Goal: Task Accomplishment & Management: Use online tool/utility

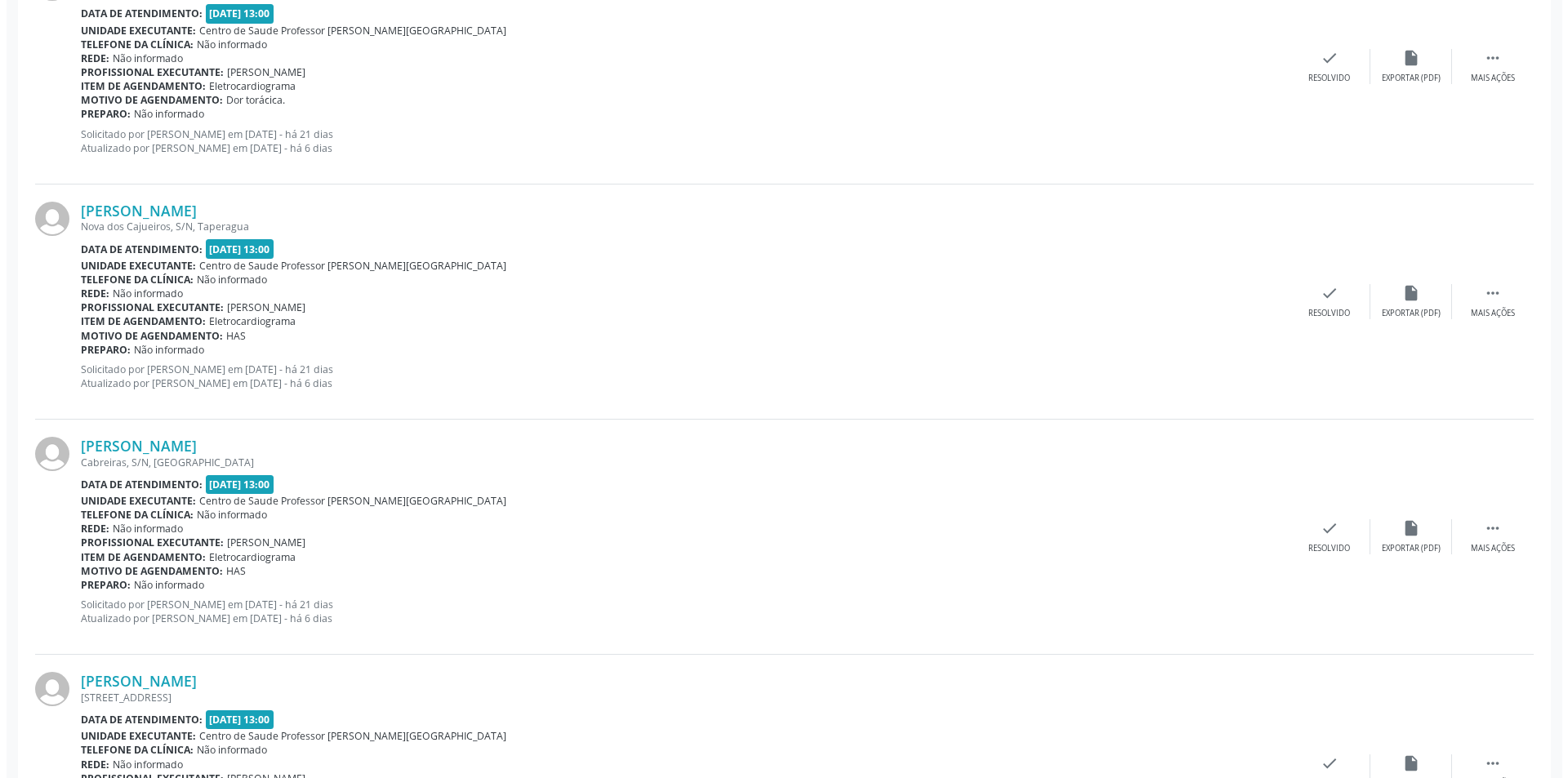
scroll to position [587, 0]
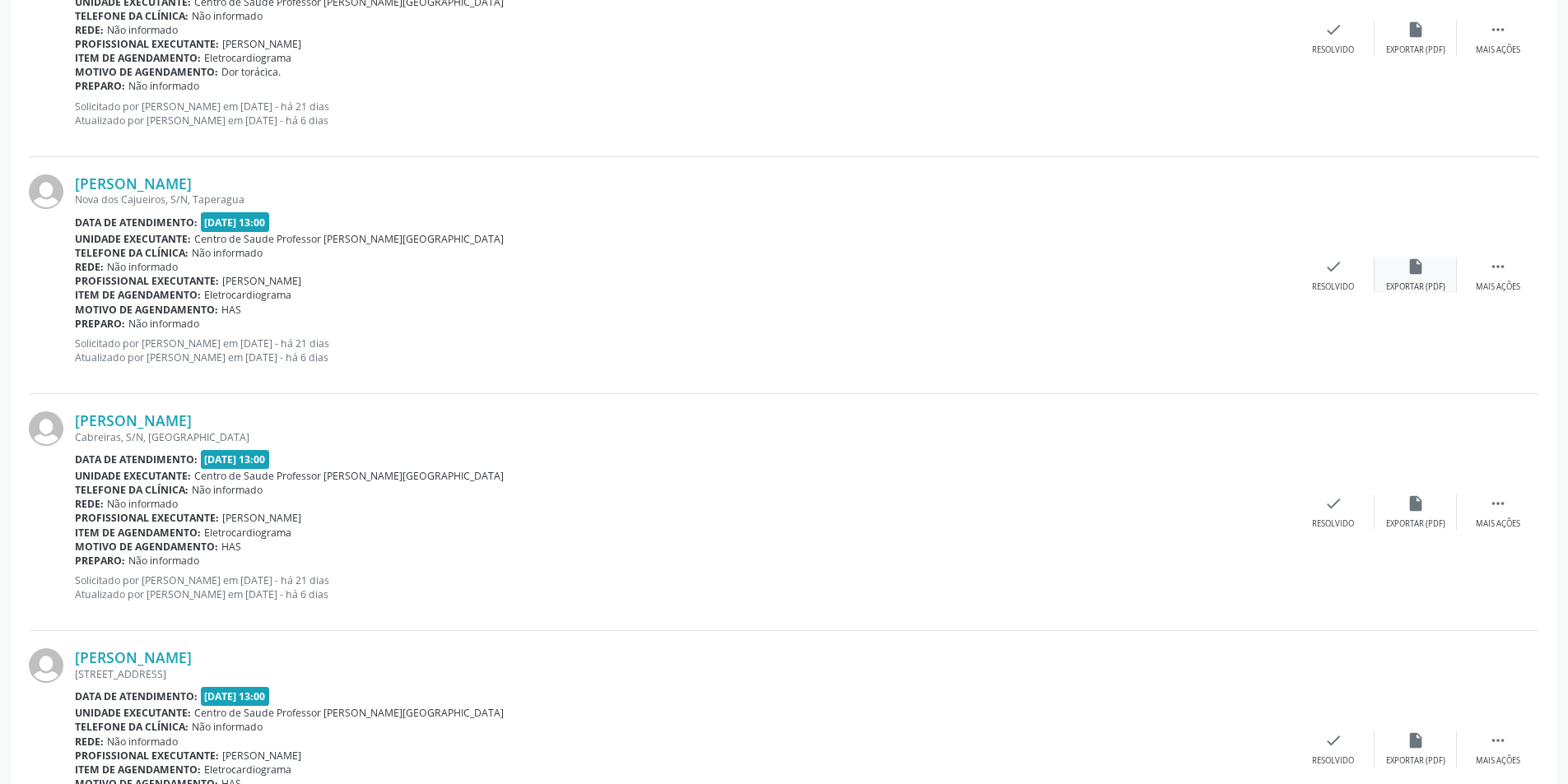
click at [1412, 276] on div "insert_drive_file Exportar (PDF)" at bounding box center [1415, 274] width 82 height 35
click at [1314, 273] on div "check Resolvido" at bounding box center [1333, 274] width 82 height 35
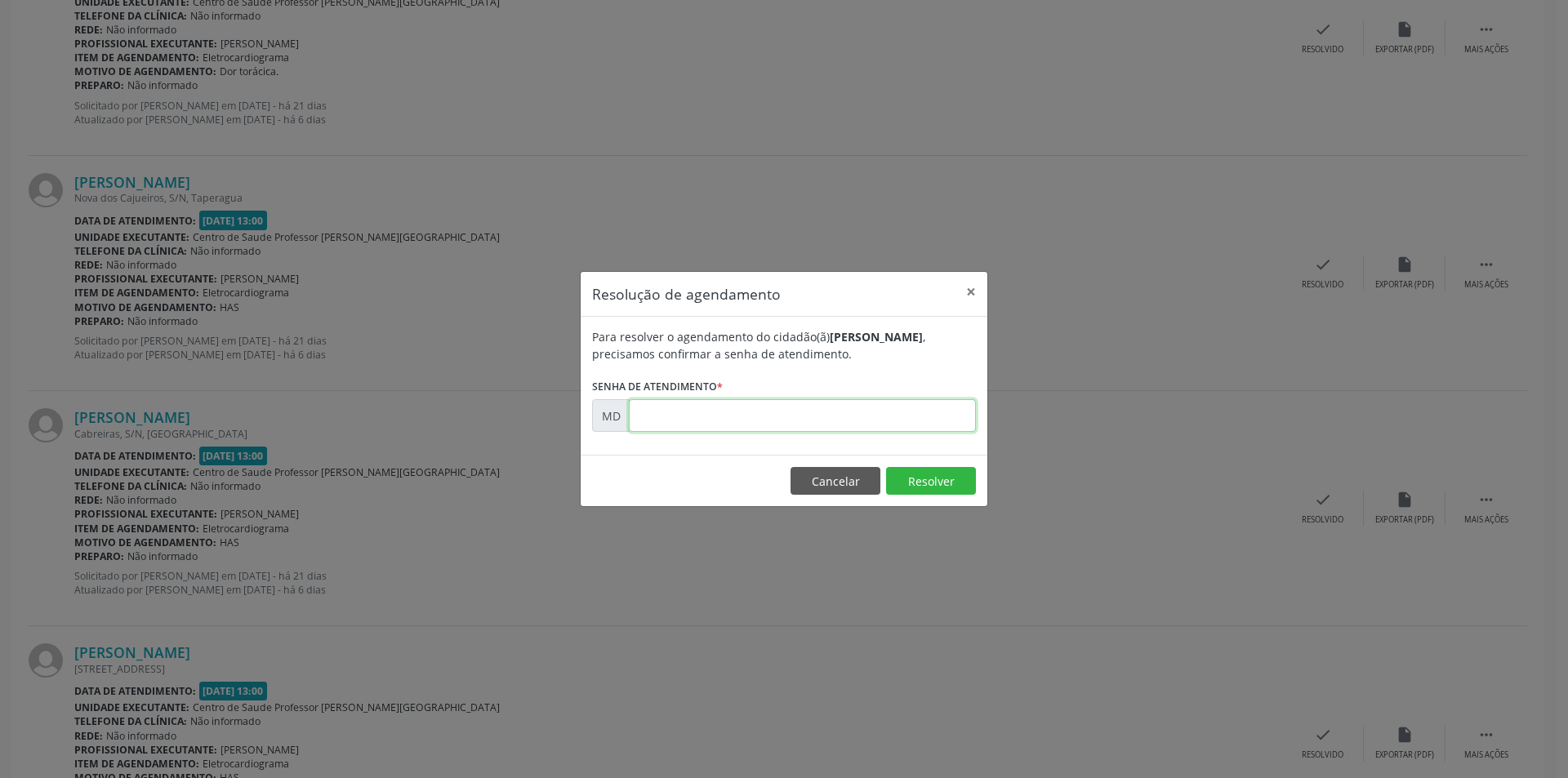
paste input "00004838"
type input "00004838"
click at [926, 481] on button "Resolver" at bounding box center [931, 480] width 90 height 27
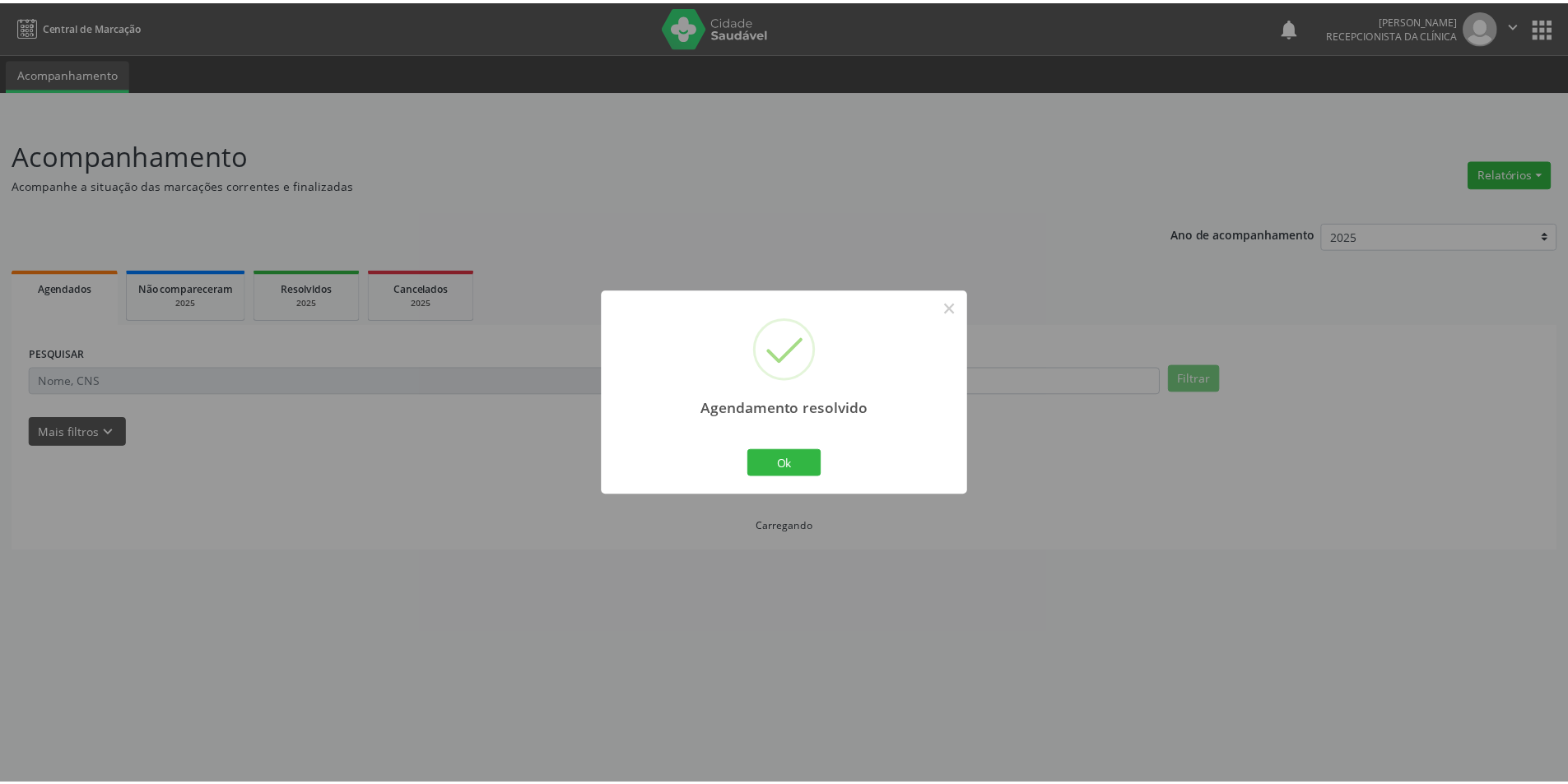
scroll to position [0, 0]
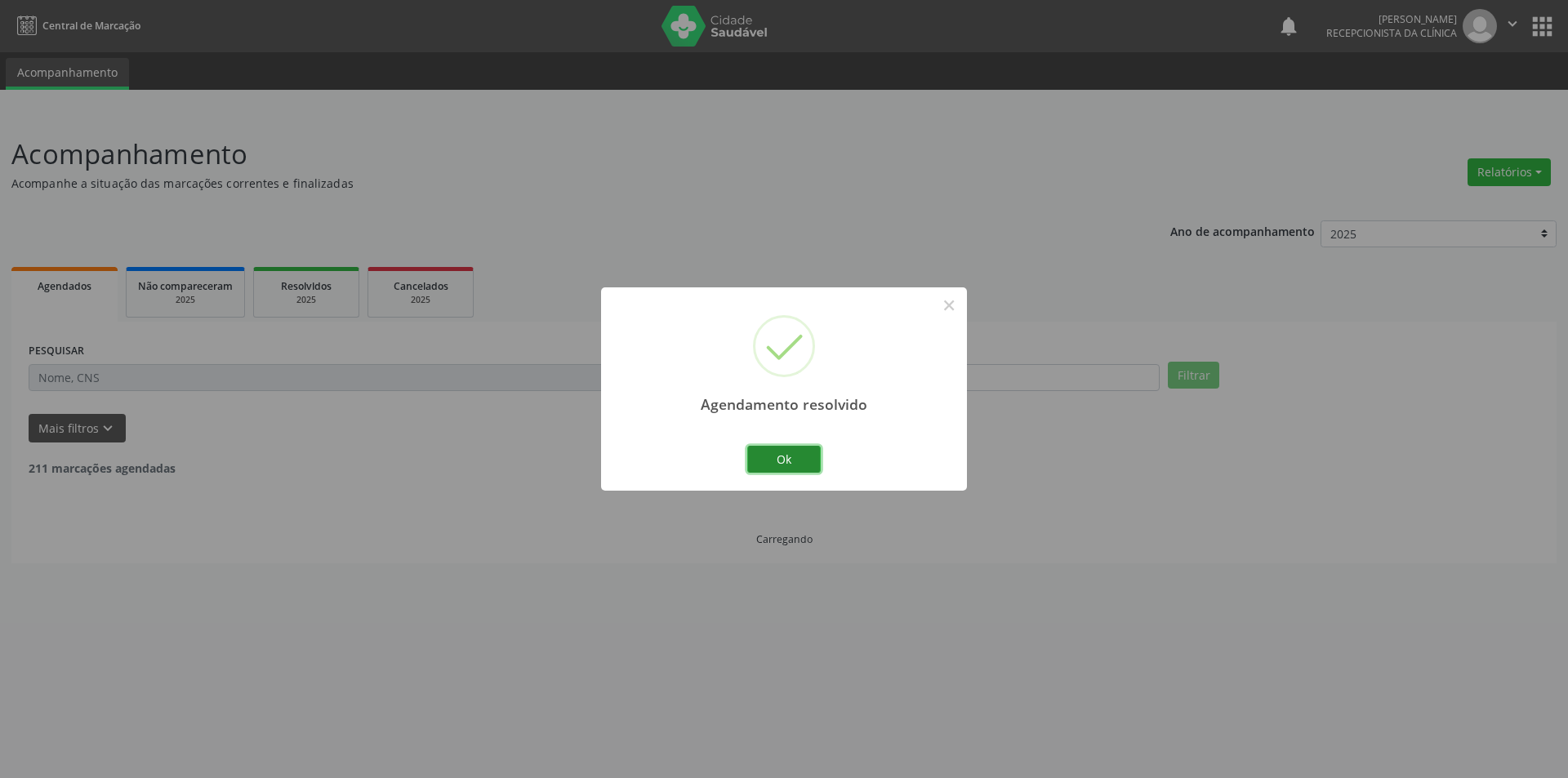
click at [786, 458] on button "Ok" at bounding box center [784, 458] width 74 height 27
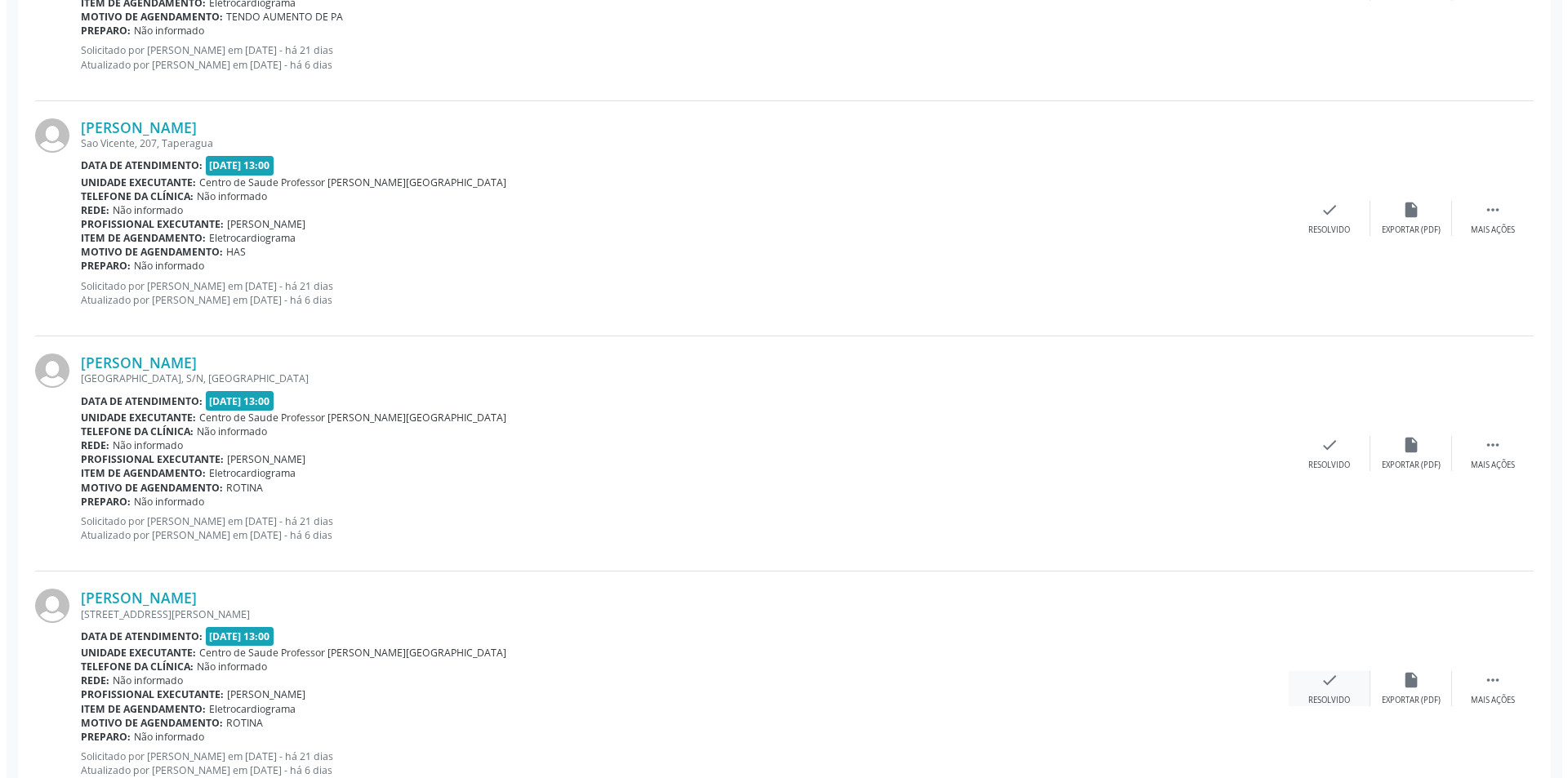
scroll to position [1388, 0]
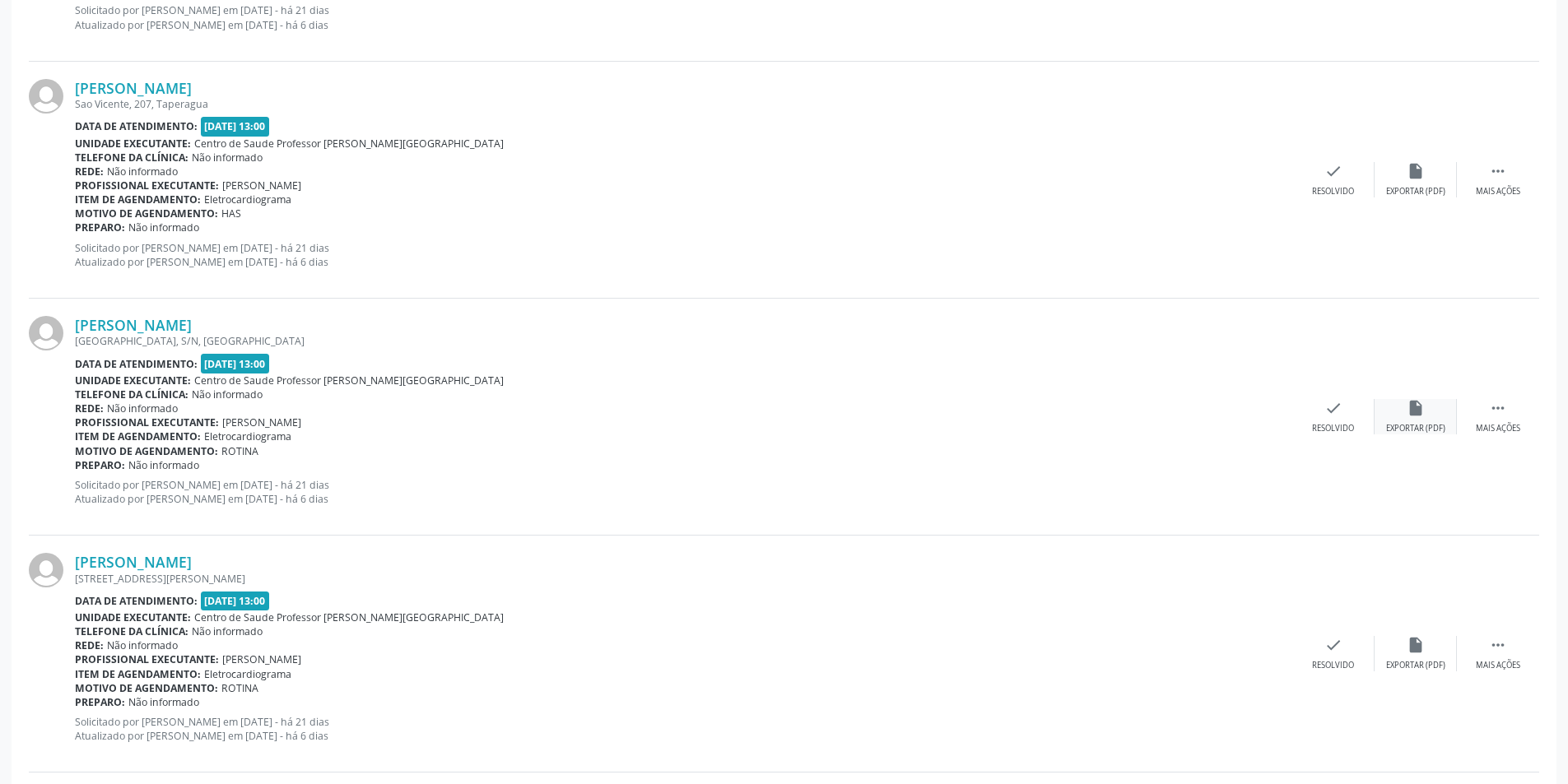
click at [1431, 426] on div "Exportar (PDF)" at bounding box center [1415, 429] width 59 height 11
click at [1316, 411] on div "check Resolvido" at bounding box center [1333, 416] width 82 height 35
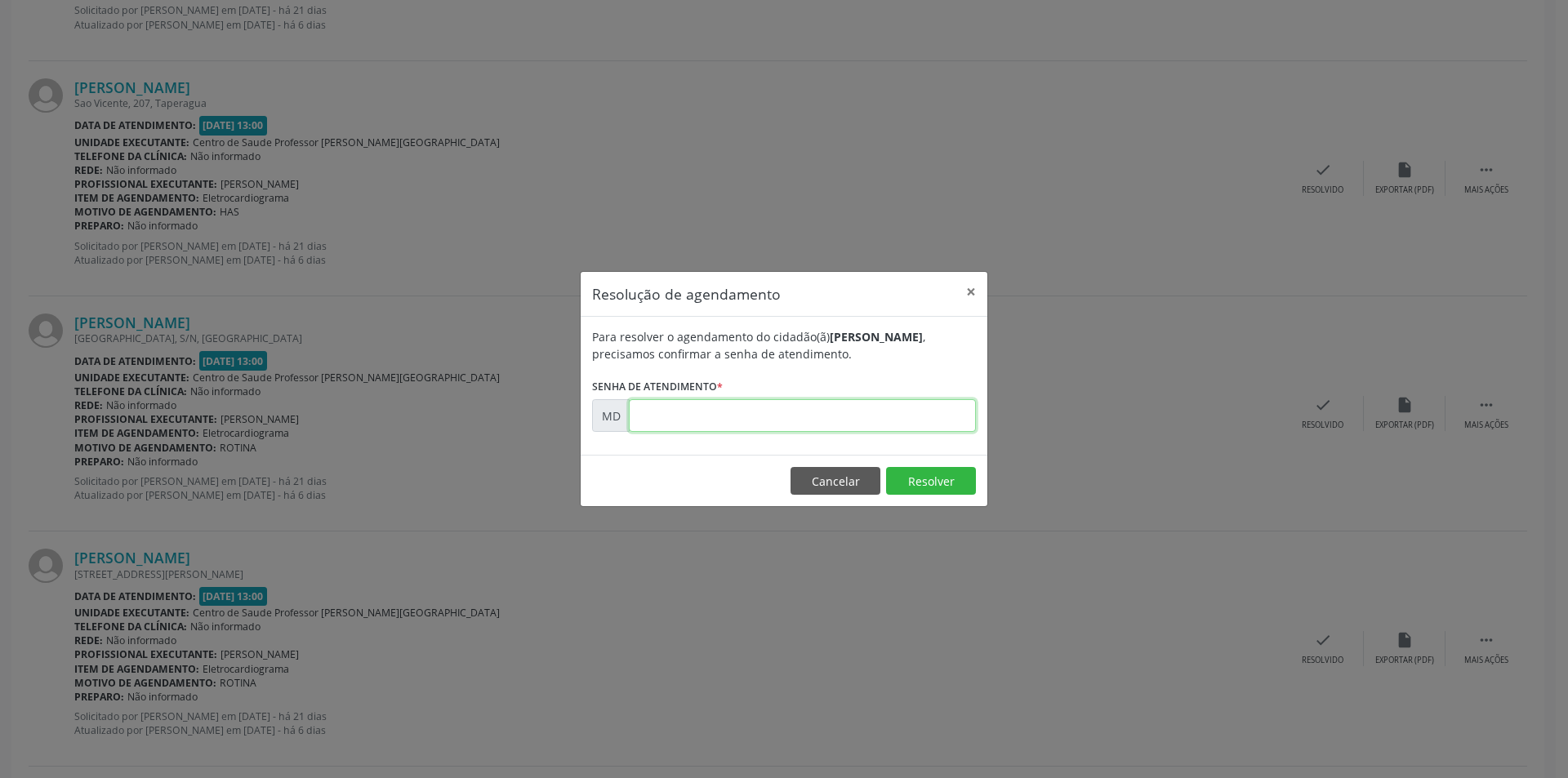
paste input "00004917"
type input "00004917"
click at [938, 477] on button "Resolver" at bounding box center [931, 480] width 90 height 27
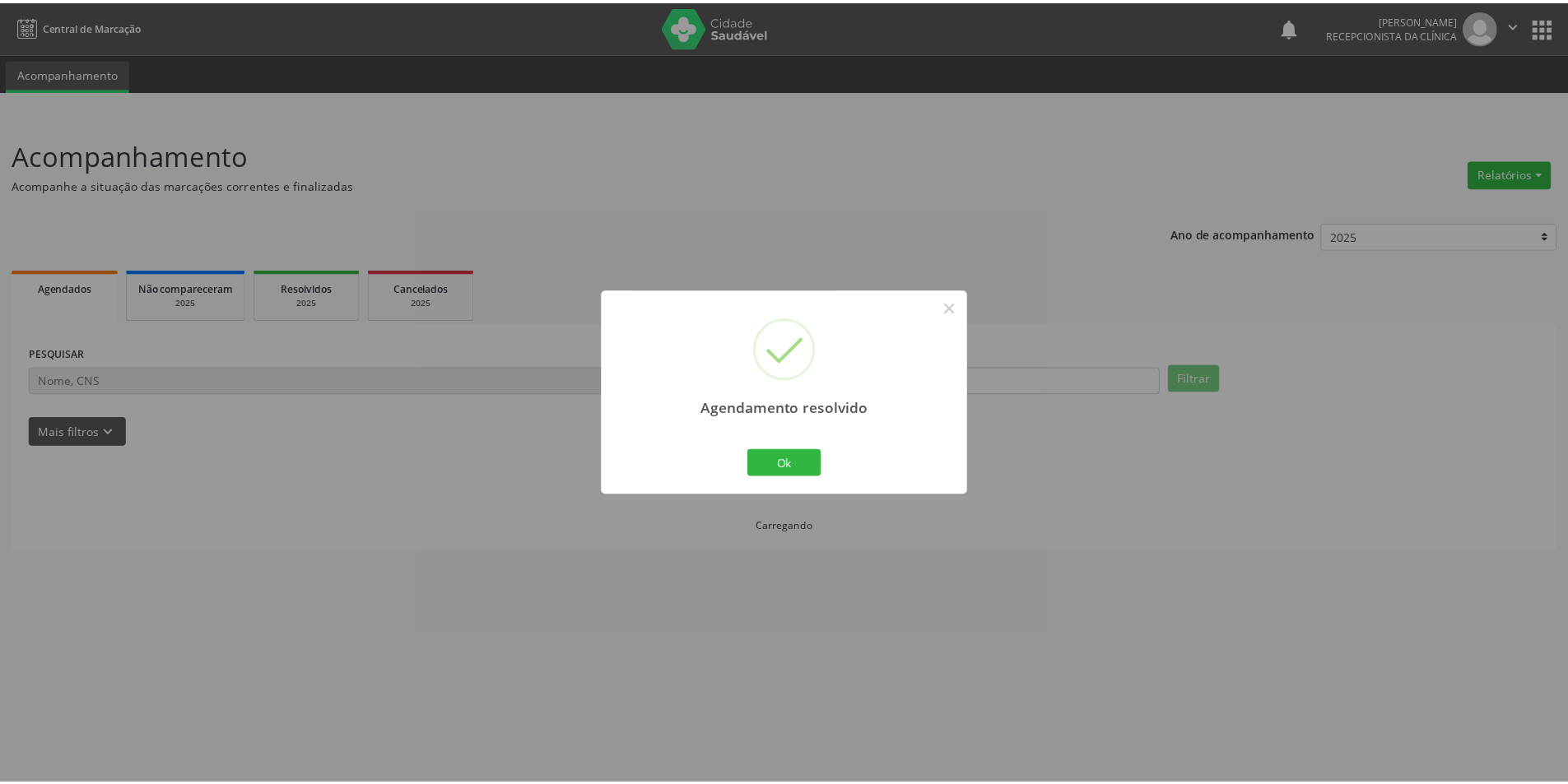
scroll to position [0, 0]
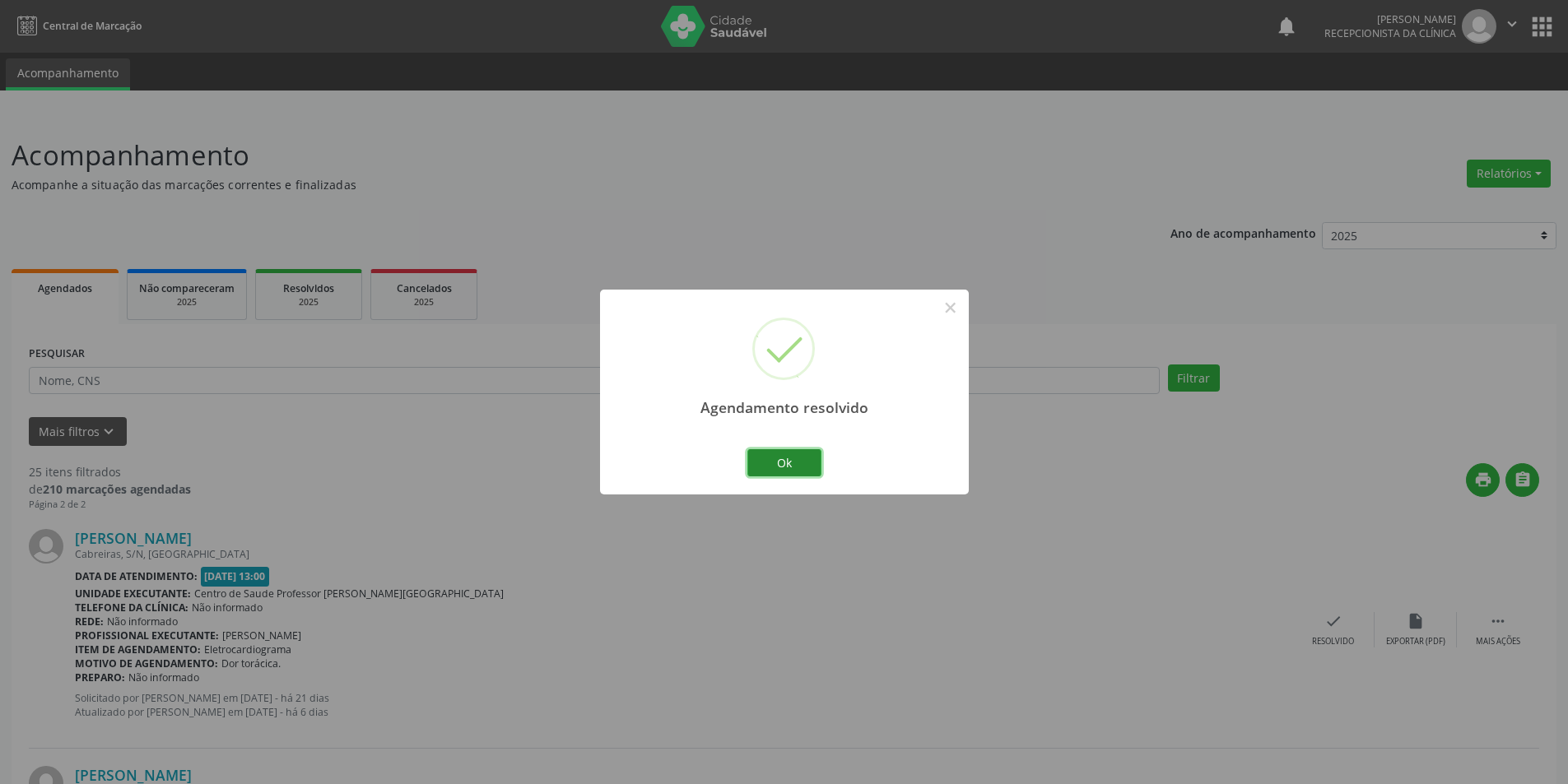
click at [805, 460] on button "Ok" at bounding box center [784, 462] width 74 height 28
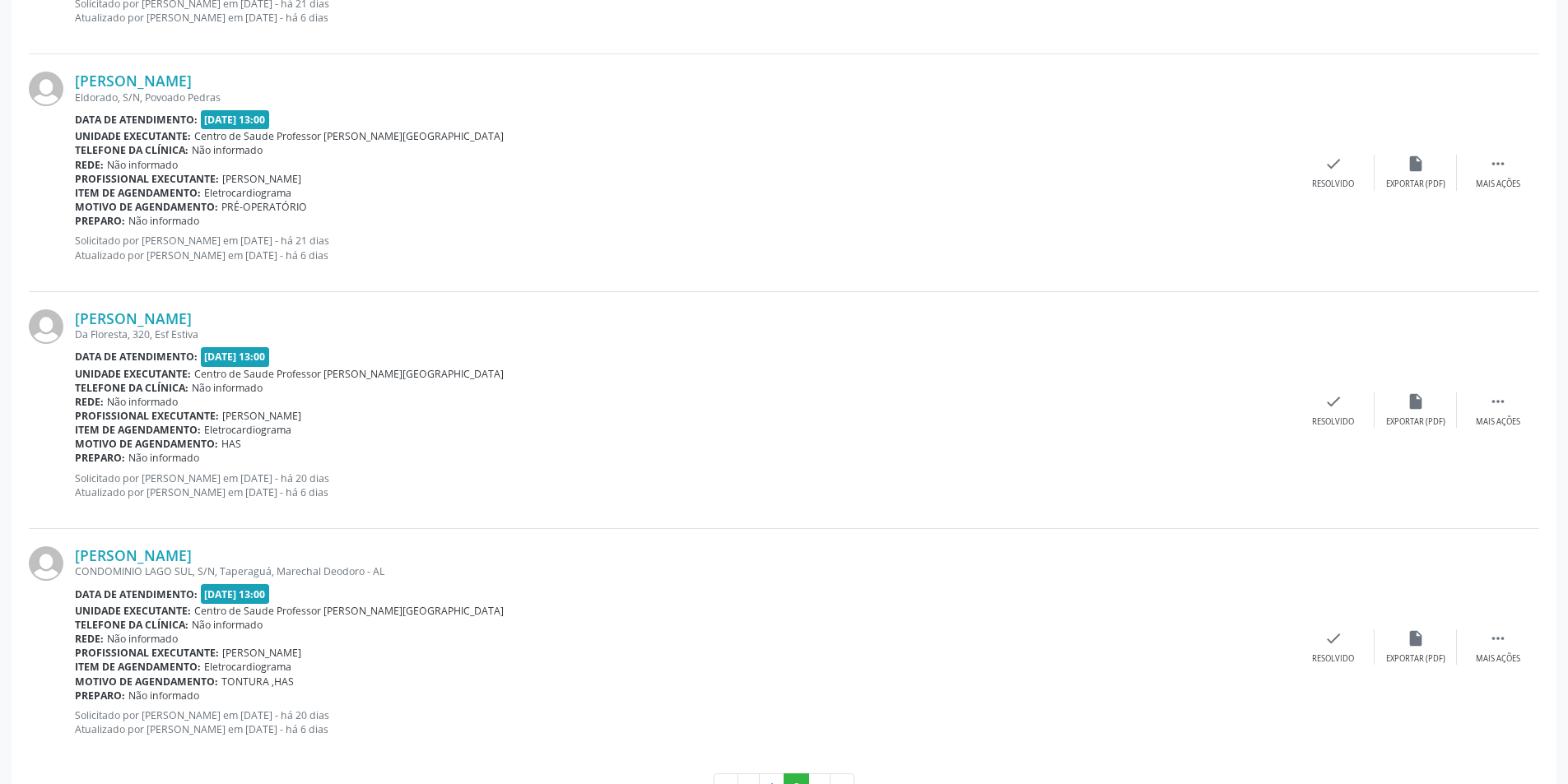
scroll to position [2174, 0]
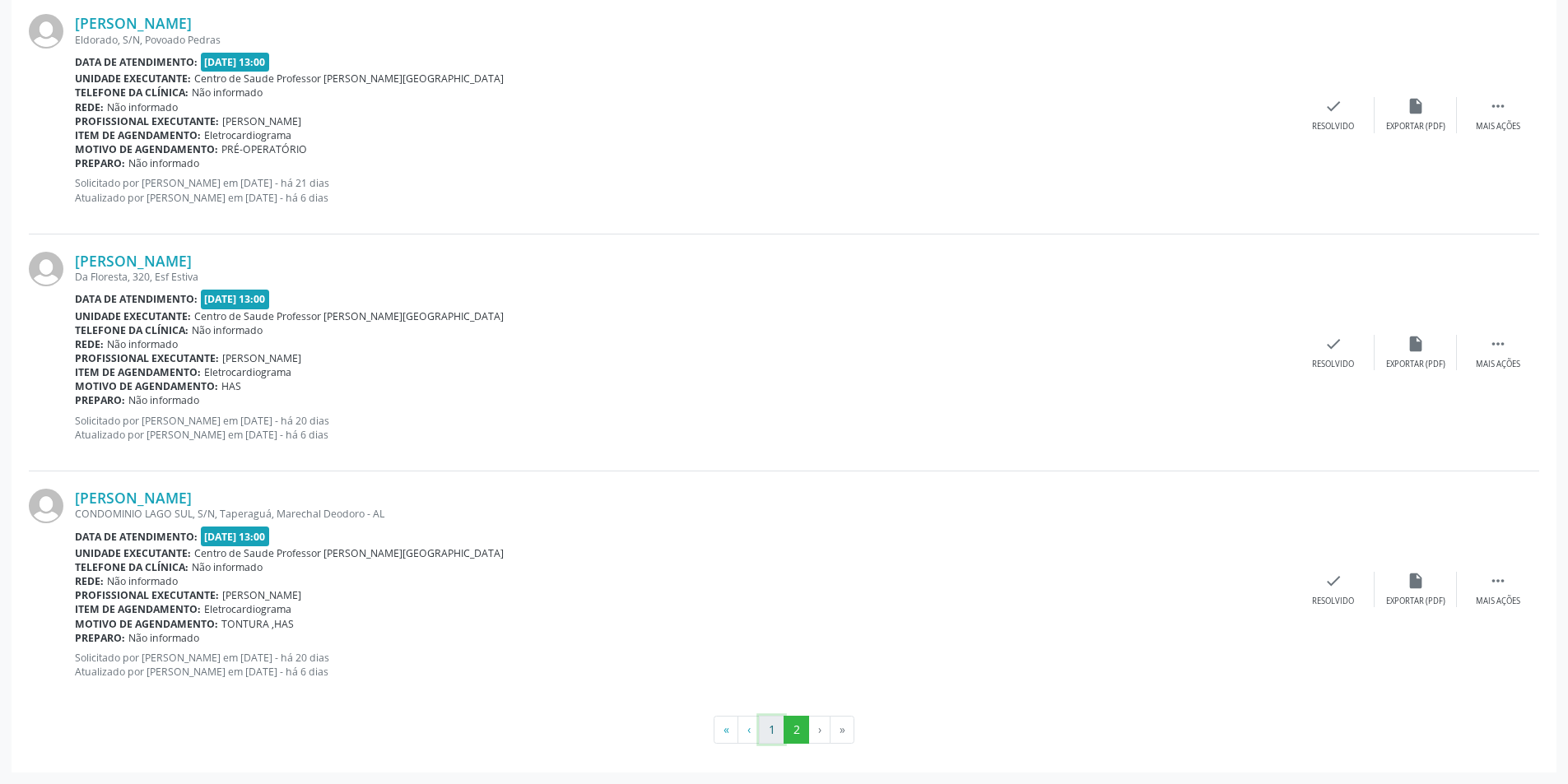
click at [770, 729] on button "1" at bounding box center [771, 729] width 26 height 28
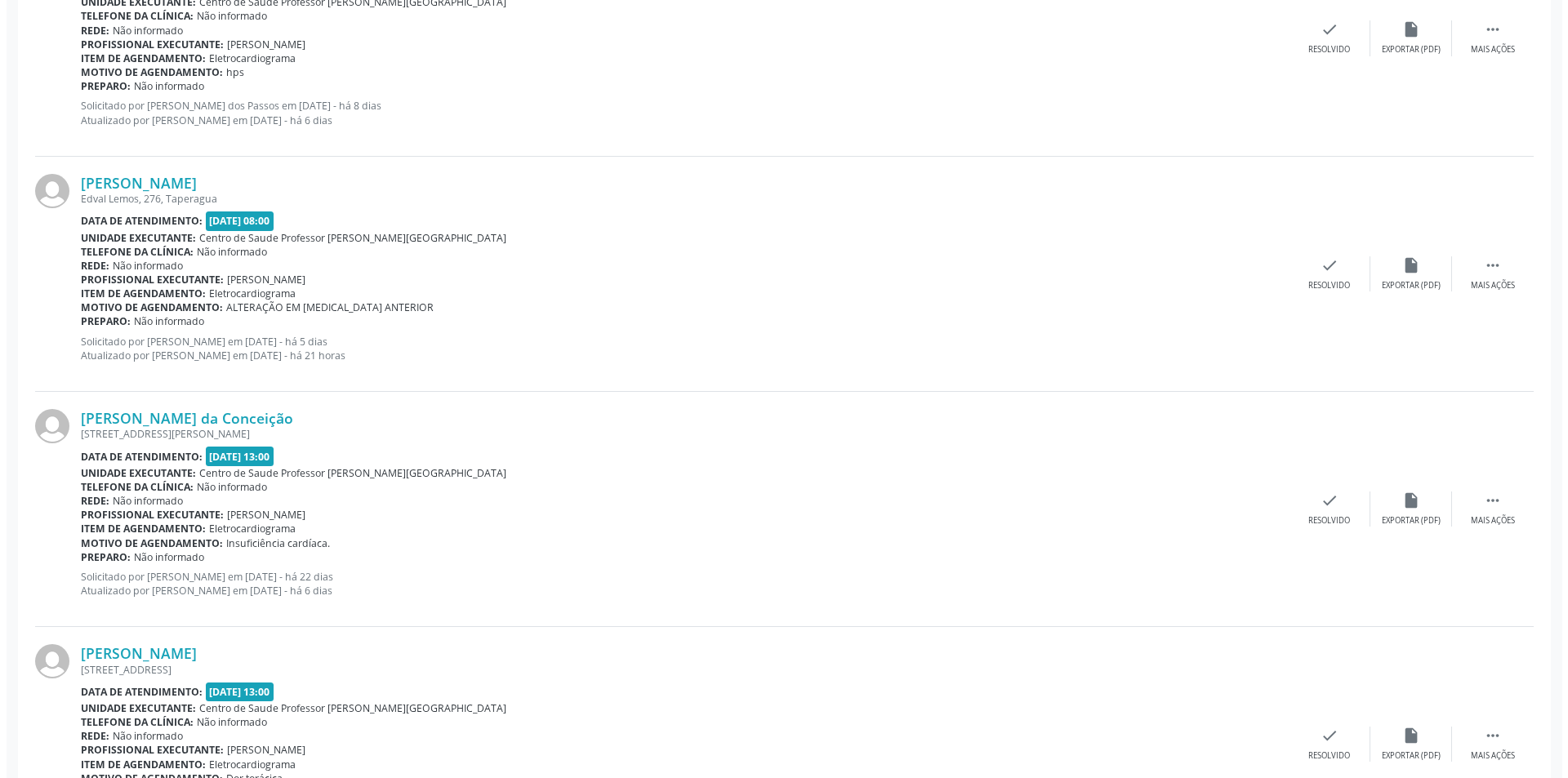
scroll to position [3183, 0]
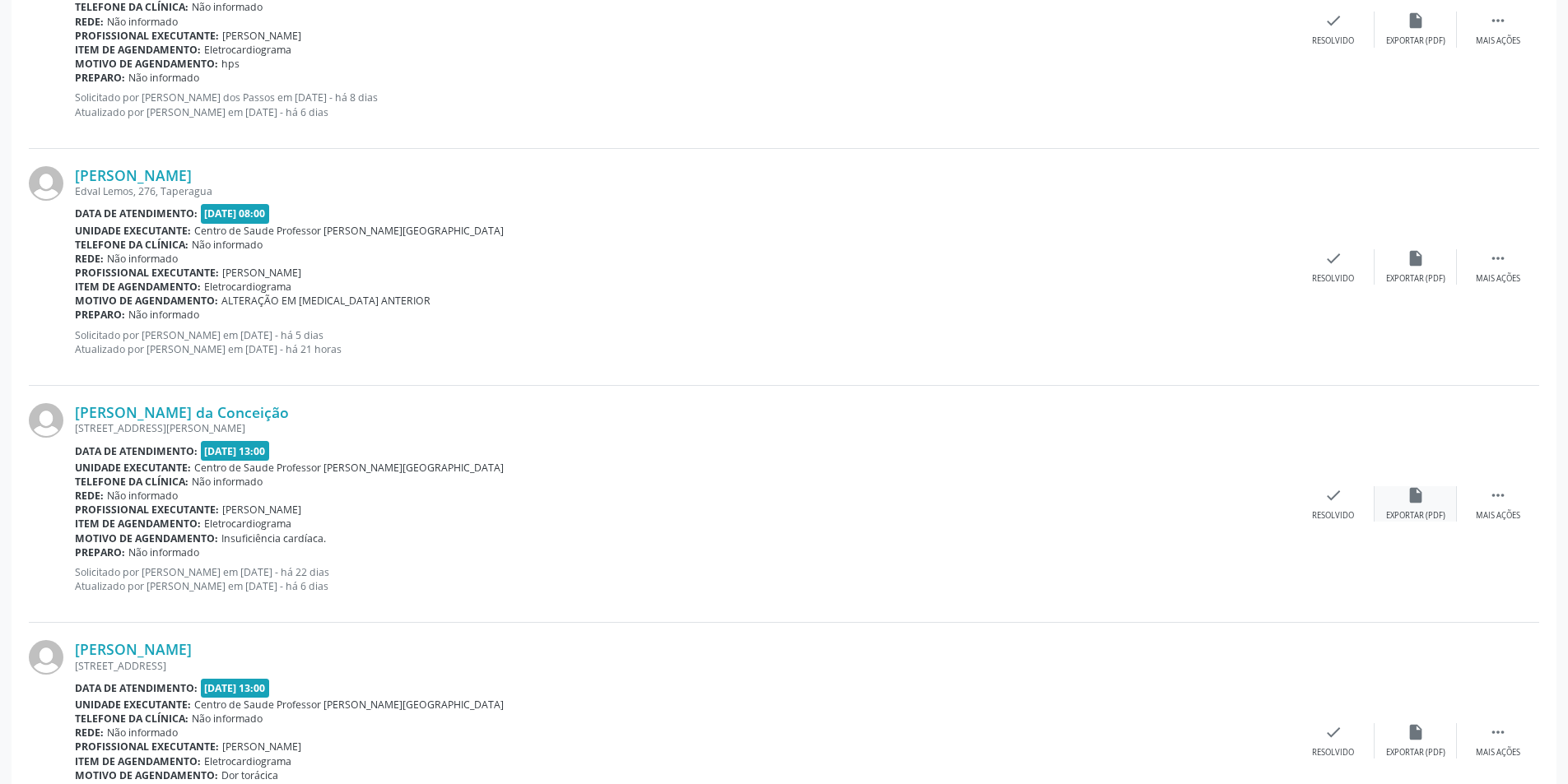
click at [1412, 493] on icon "insert_drive_file" at bounding box center [1415, 494] width 18 height 18
click at [1337, 517] on div "Resolvido" at bounding box center [1333, 515] width 42 height 11
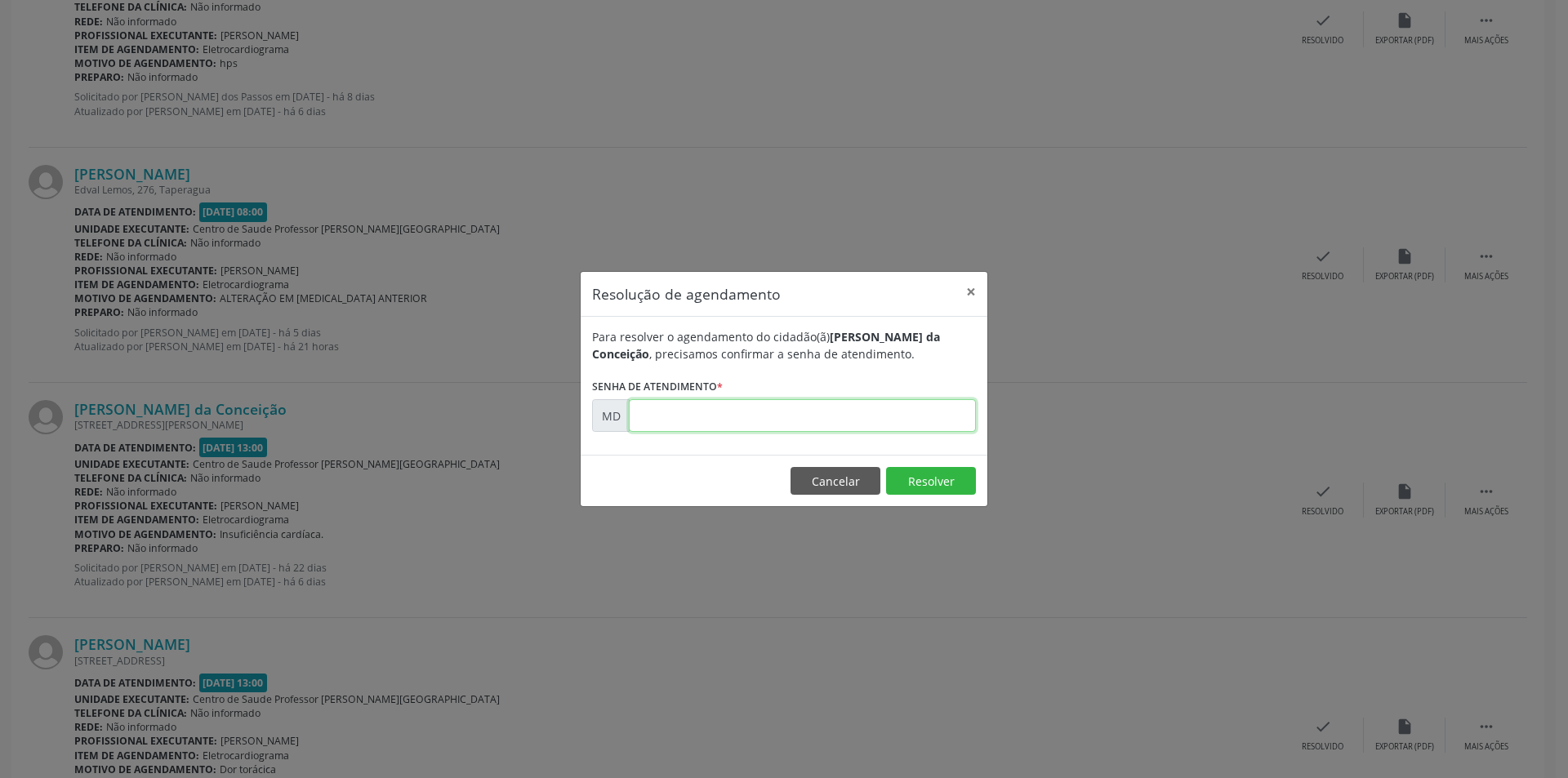
paste input "00004778"
type input "00004778"
click at [915, 474] on button "Resolver" at bounding box center [931, 480] width 90 height 27
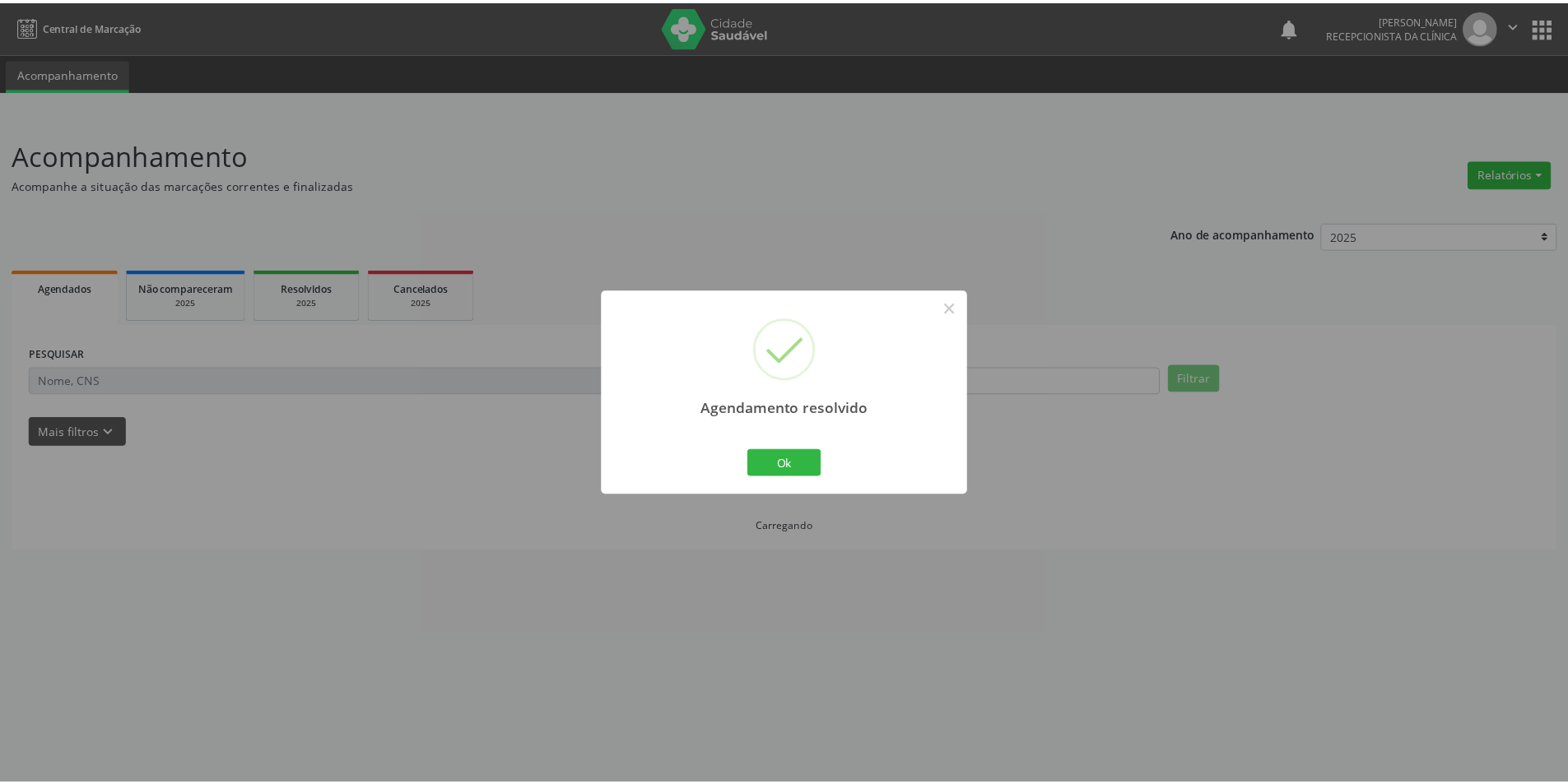
scroll to position [0, 0]
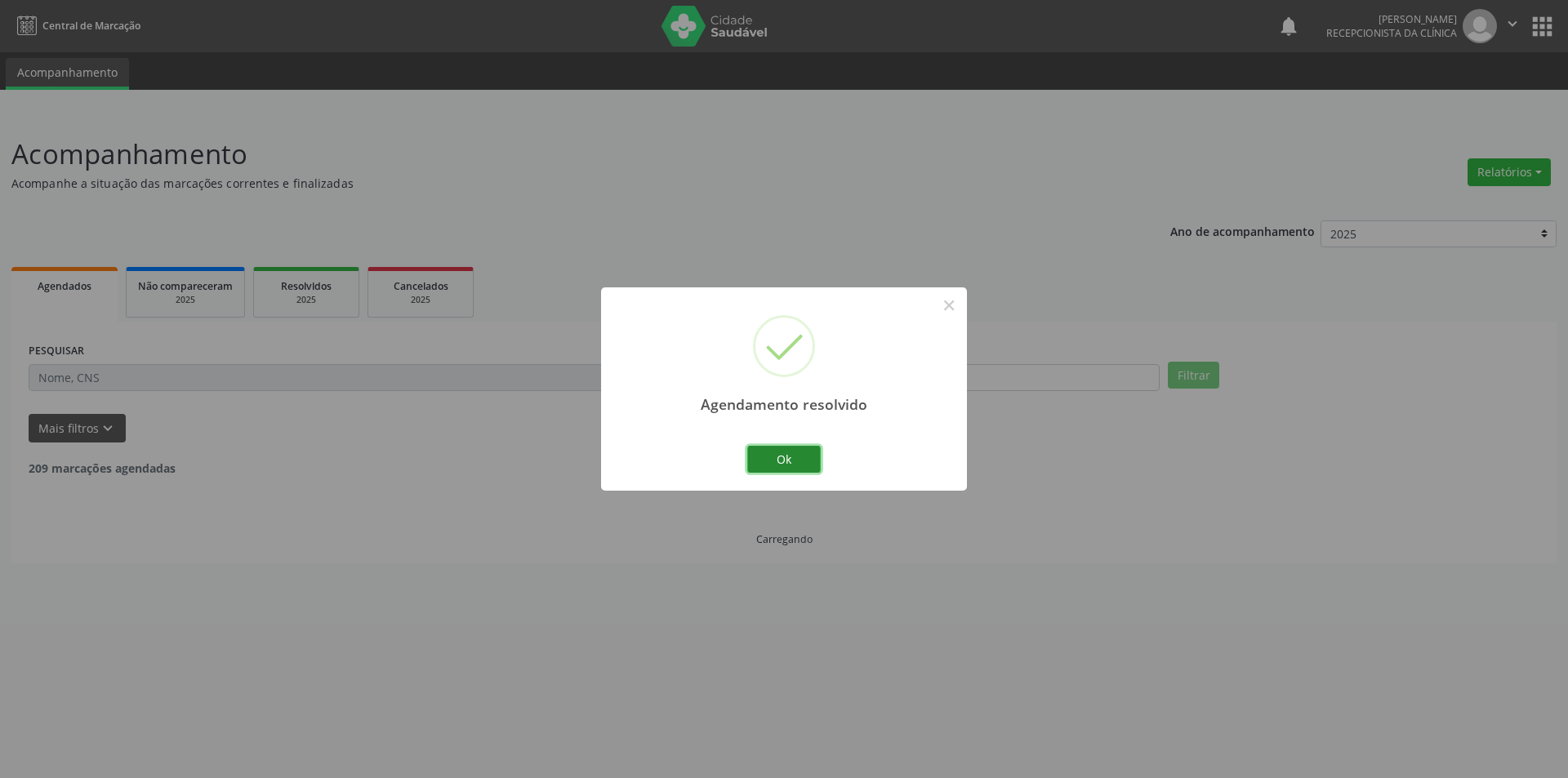
click at [786, 455] on button "Ok" at bounding box center [784, 458] width 74 height 27
